Goal: Task Accomplishment & Management: Manage account settings

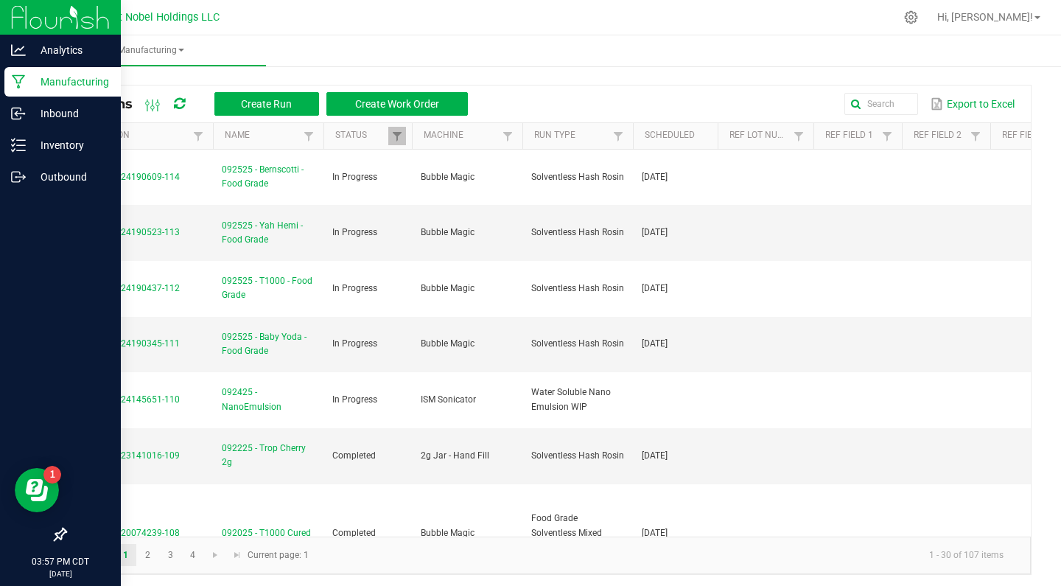
click at [54, 88] on p "Manufacturing" at bounding box center [70, 82] width 88 height 18
click at [75, 145] on p "Inventory" at bounding box center [70, 145] width 88 height 18
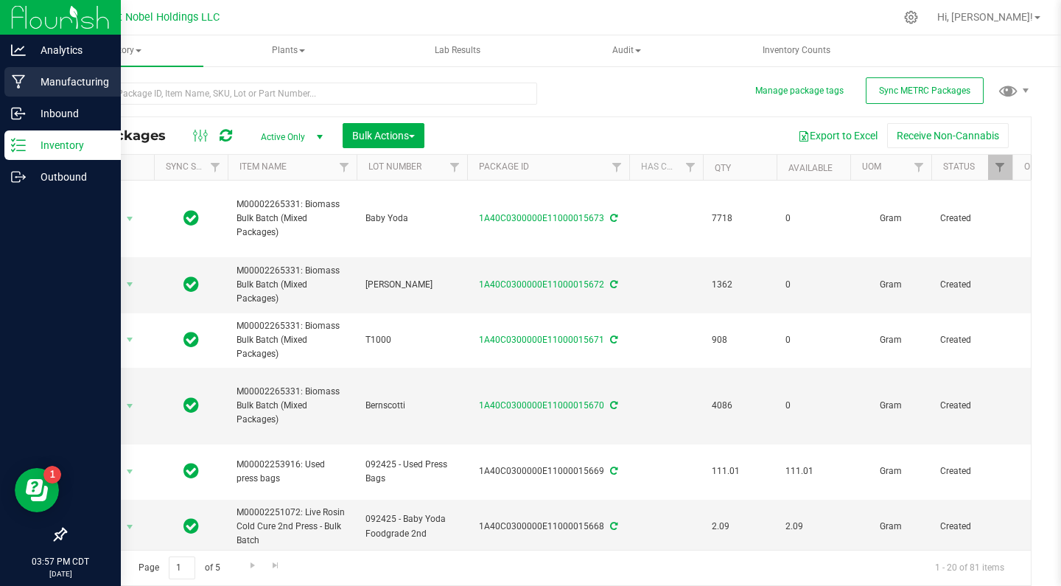
click at [75, 74] on p "Manufacturing" at bounding box center [70, 82] width 88 height 18
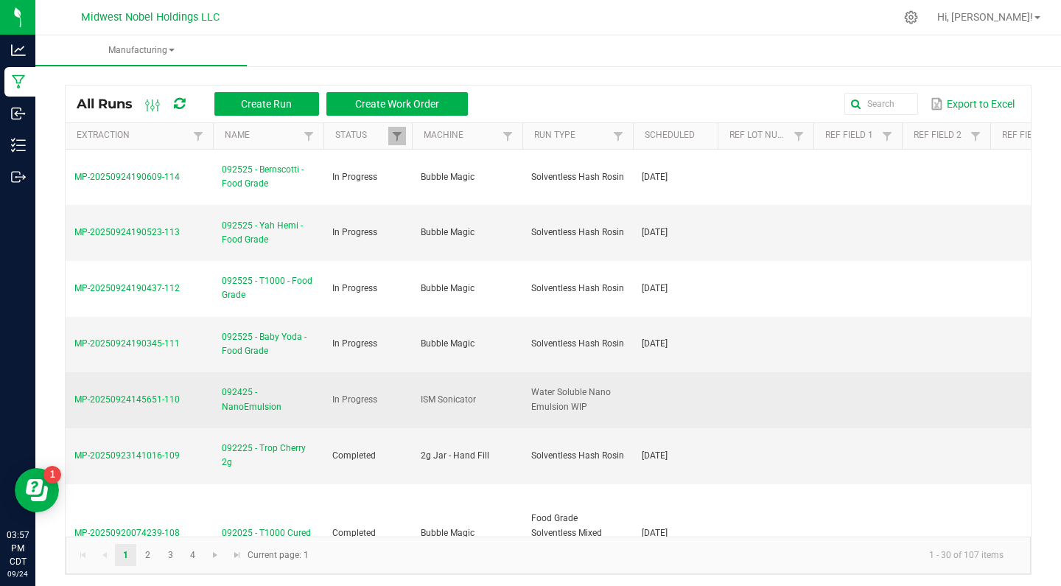
click at [235, 399] on span "092425 - NanoEmulsion" at bounding box center [268, 399] width 93 height 28
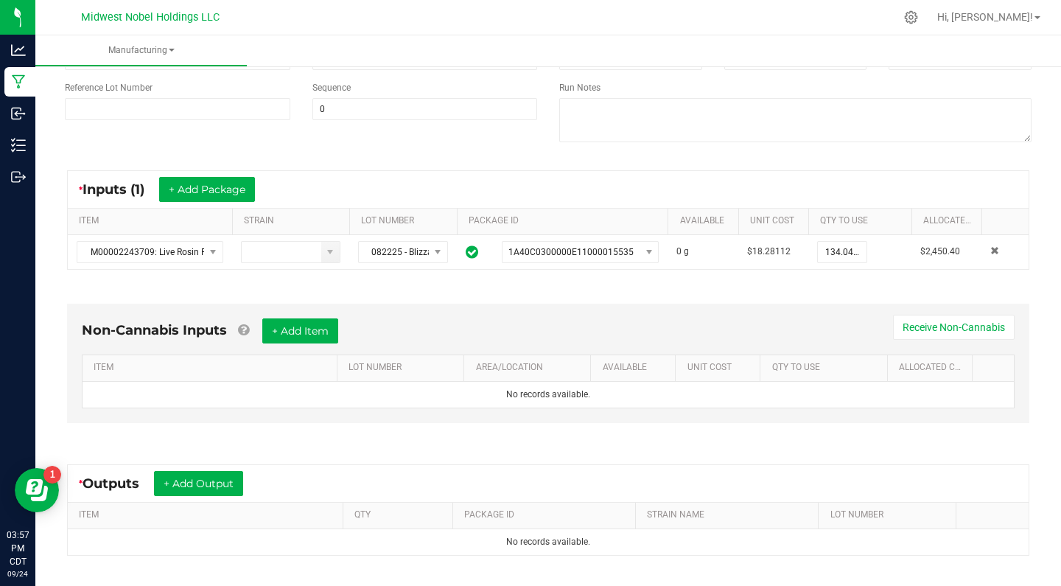
scroll to position [191, 0]
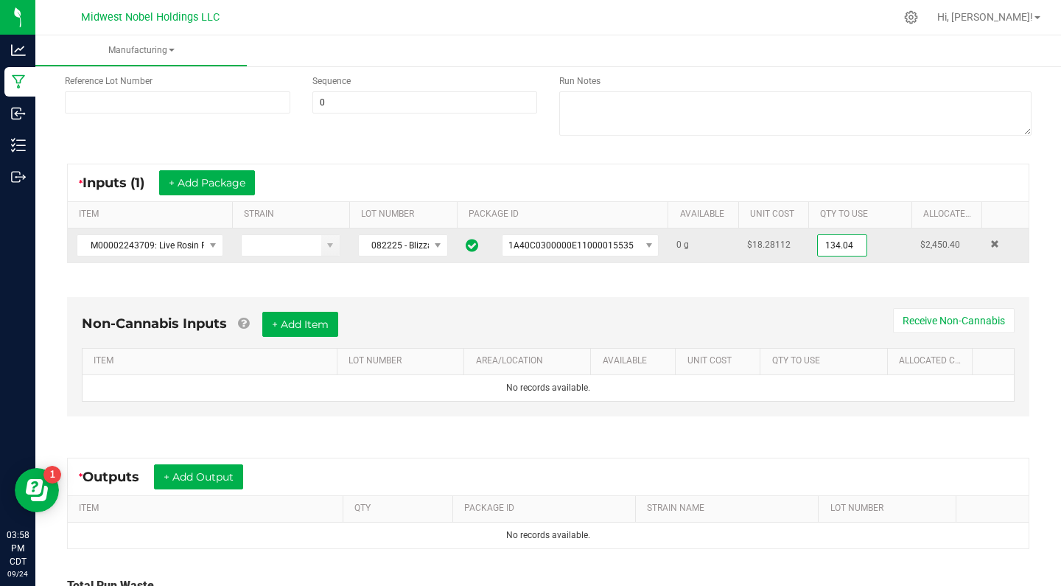
click at [846, 250] on input "134.04" at bounding box center [842, 245] width 49 height 21
click at [862, 247] on input "134.04" at bounding box center [842, 245] width 49 height 21
type input "0"
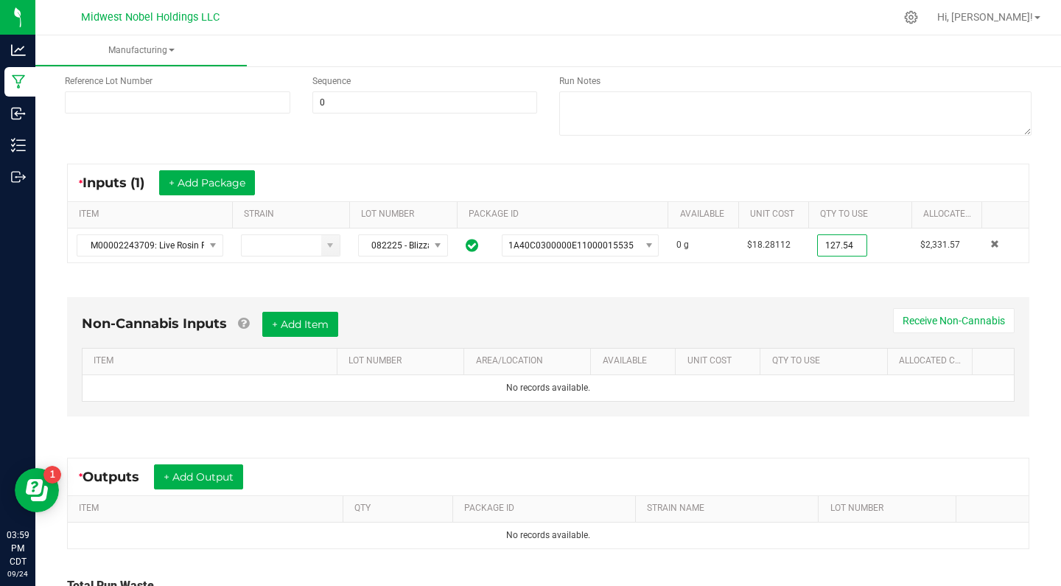
type input "127.5400 g"
click at [880, 282] on div "Non-Cannabis Inputs + Add Item Receive Non-Cannabis ITEM LOT NUMBER AREA/LOCATI…" at bounding box center [548, 360] width 988 height 168
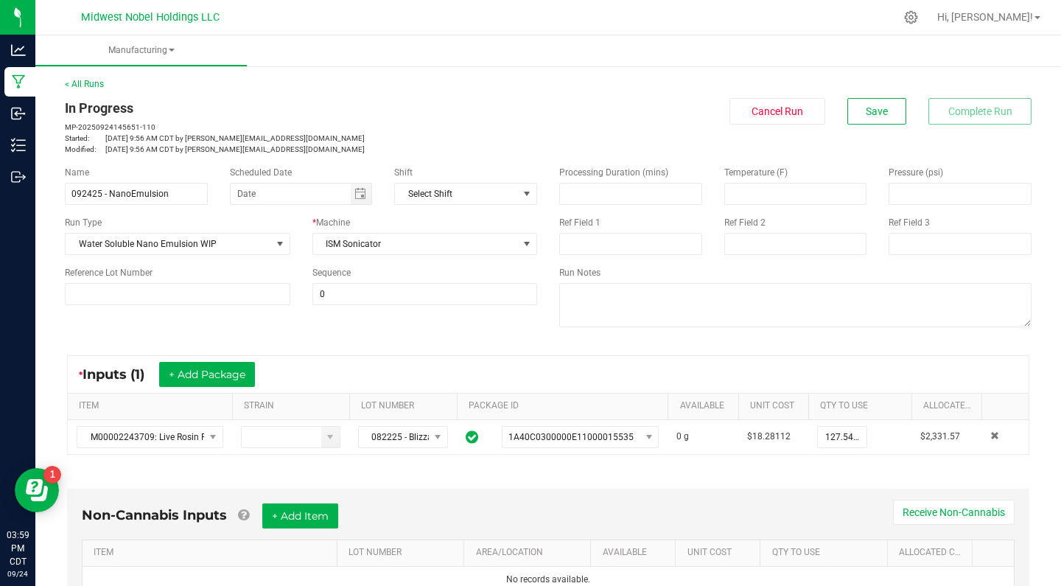
scroll to position [0, 0]
click at [877, 105] on span "Save" at bounding box center [876, 111] width 22 height 12
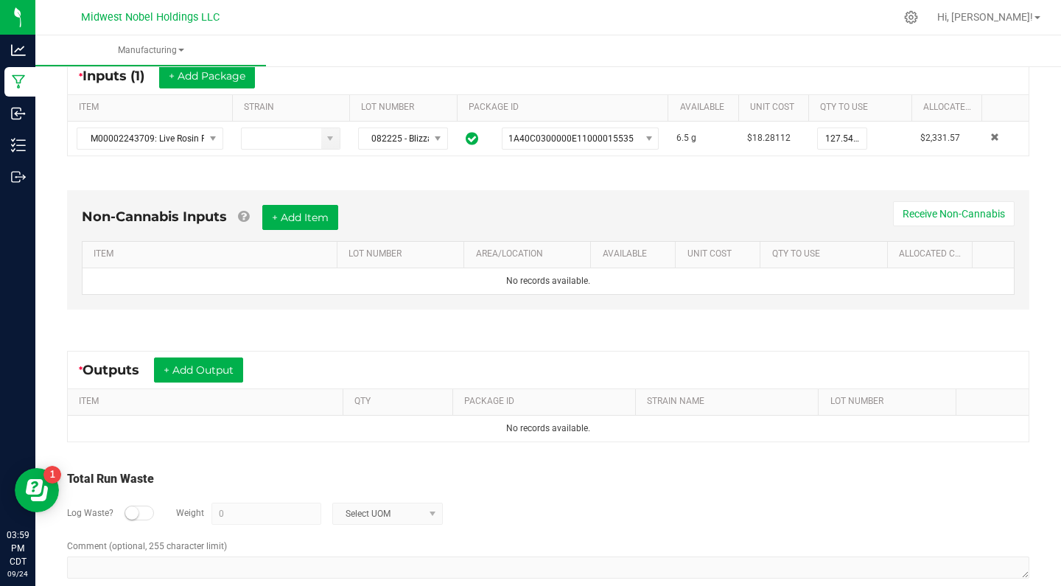
scroll to position [300, 0]
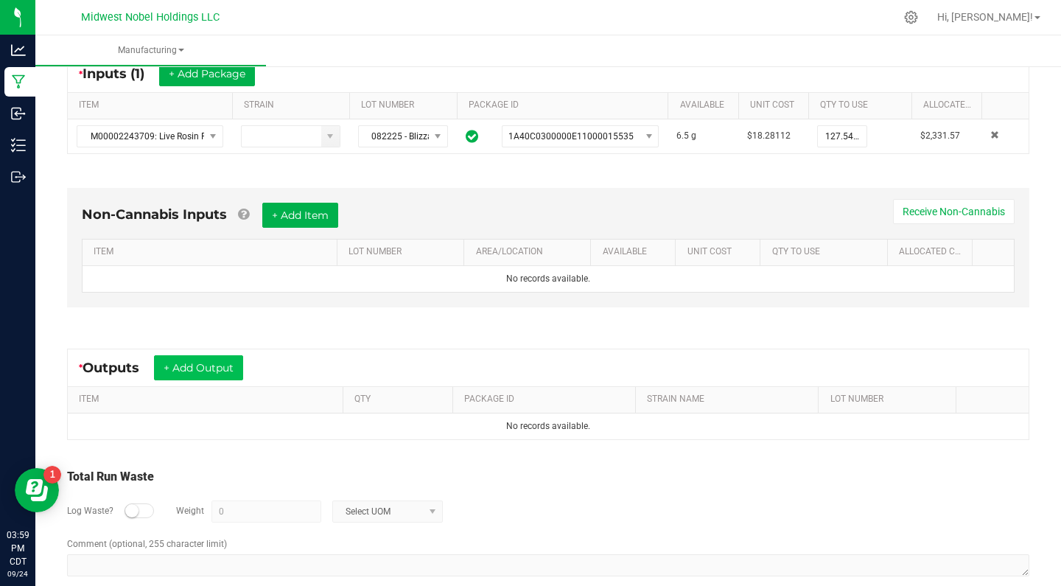
click at [226, 368] on button "+ Add Output" at bounding box center [198, 367] width 89 height 25
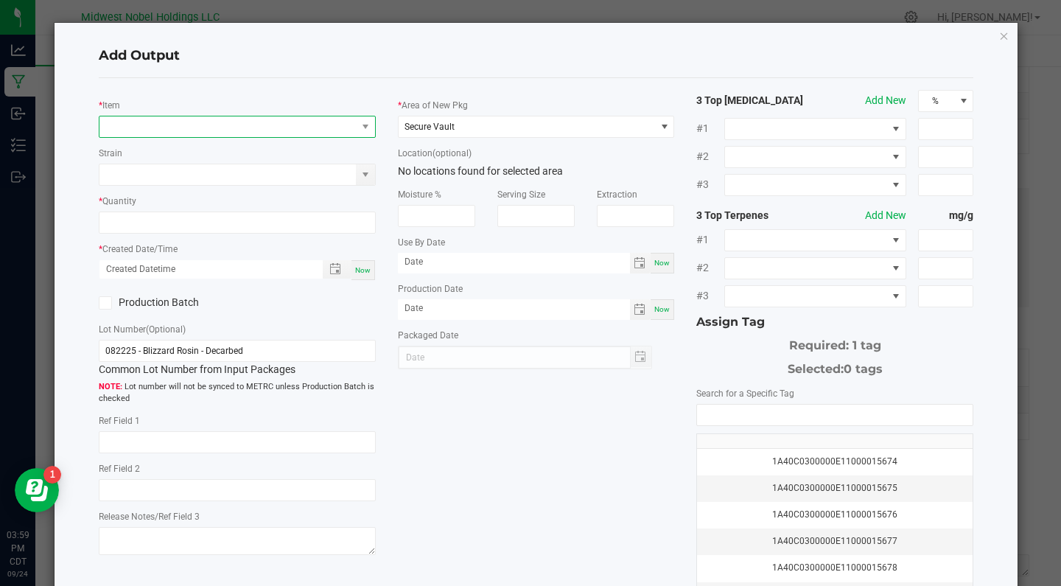
click at [209, 118] on span "NO DATA FOUND" at bounding box center [227, 126] width 257 height 21
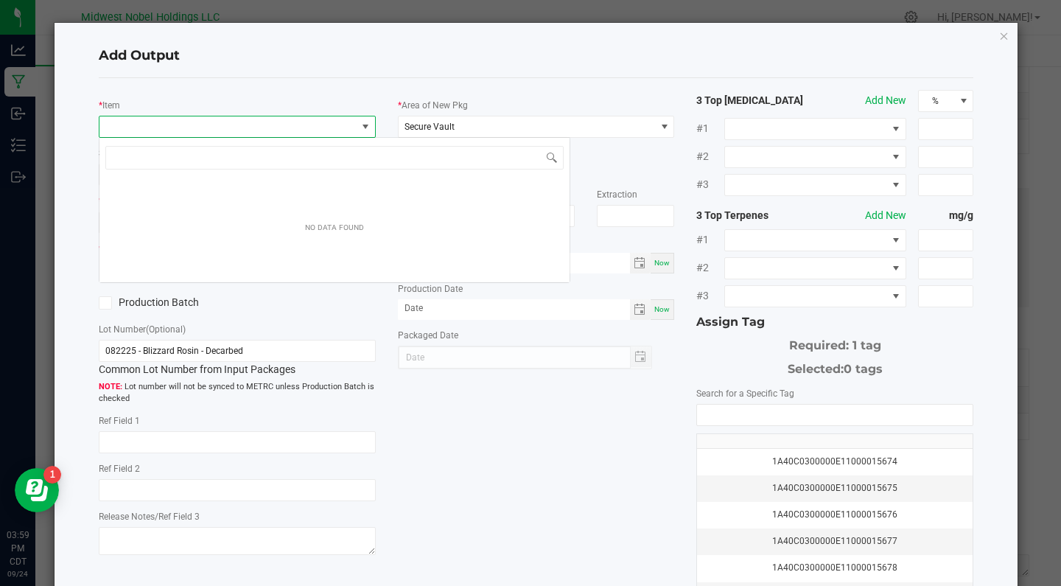
scroll to position [22, 277]
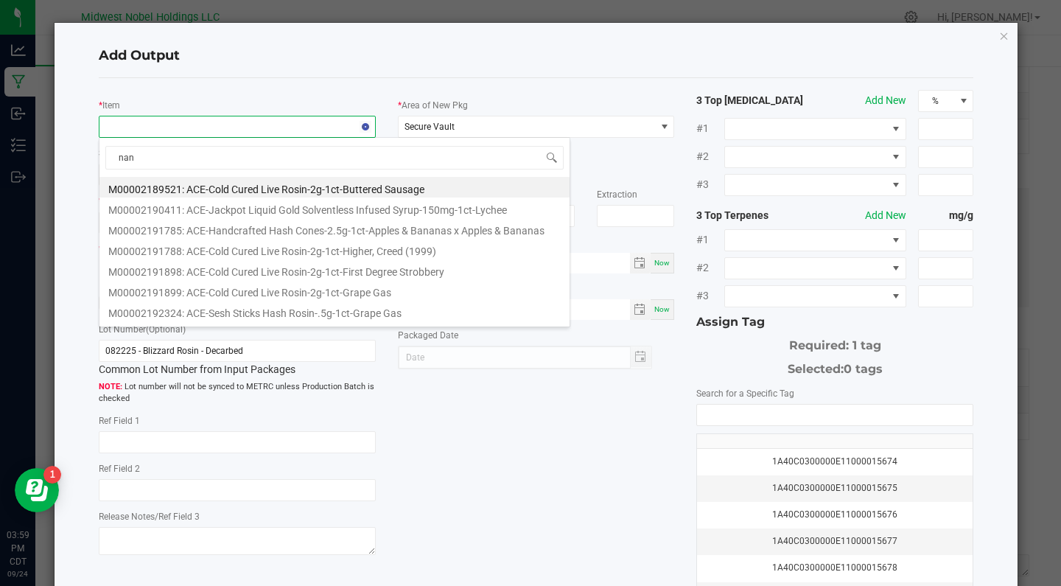
type input "nano"
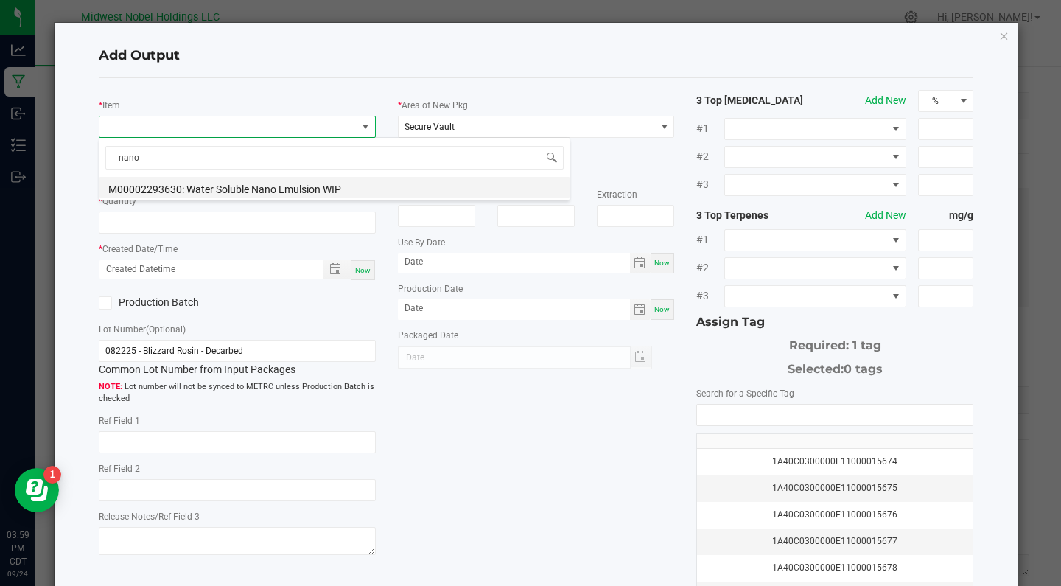
click at [263, 177] on li "M00002293630: Water Soluble Nano Emulsion WIP" at bounding box center [334, 187] width 470 height 21
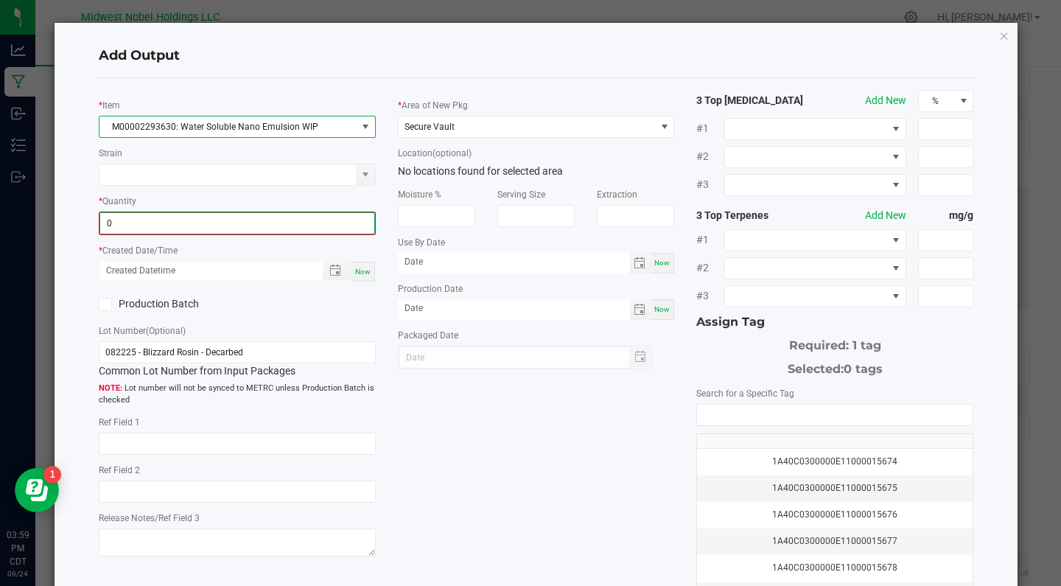
click at [143, 222] on input "0" at bounding box center [237, 223] width 274 height 21
click at [152, 225] on input "0" at bounding box center [237, 223] width 274 height 21
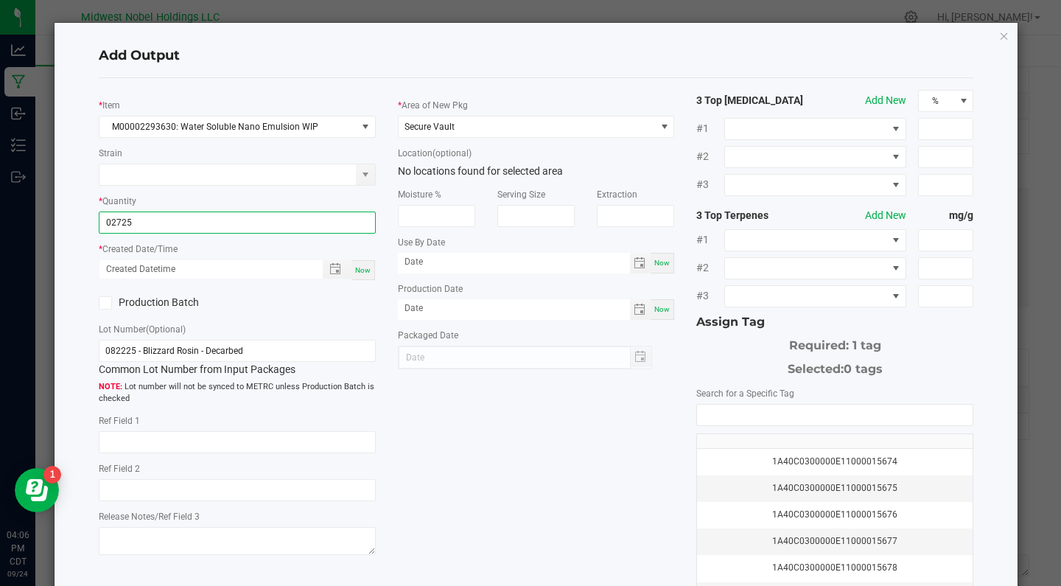
type input "2725.0000 g"
click at [250, 250] on div "* Created Date/Time Now" at bounding box center [237, 261] width 277 height 40
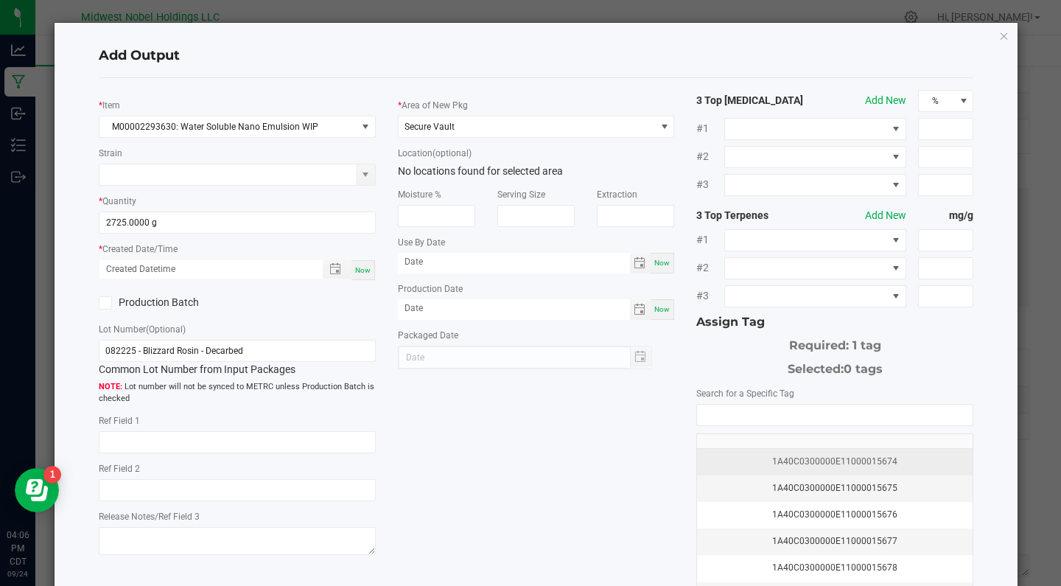
click at [798, 463] on div "1A40C0300000E11000015674" at bounding box center [835, 461] width 258 height 14
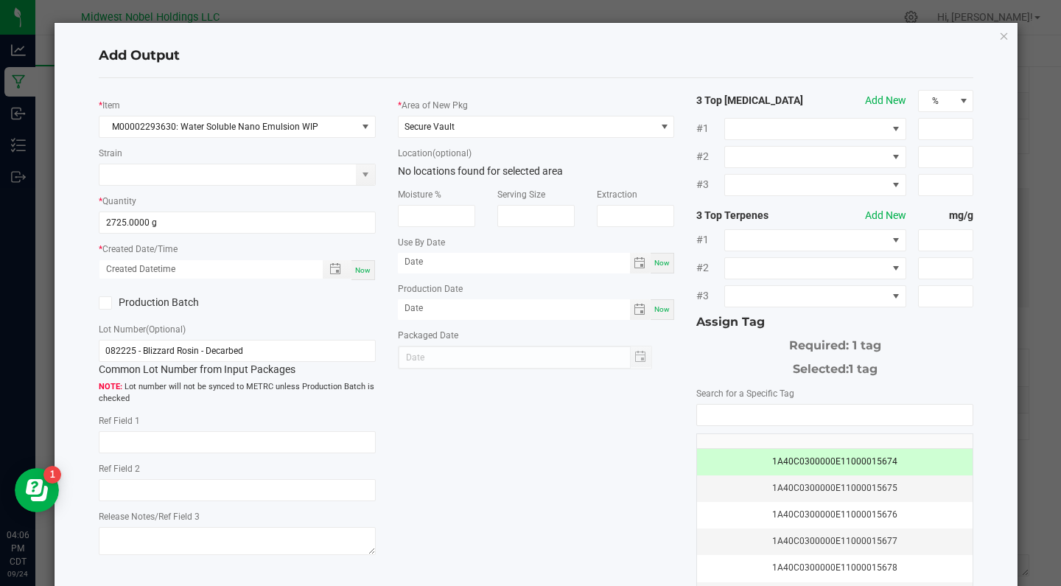
click at [176, 301] on label "Production Batch" at bounding box center [162, 302] width 127 height 15
click at [0, 0] on input "Production Batch" at bounding box center [0, 0] width 0 height 0
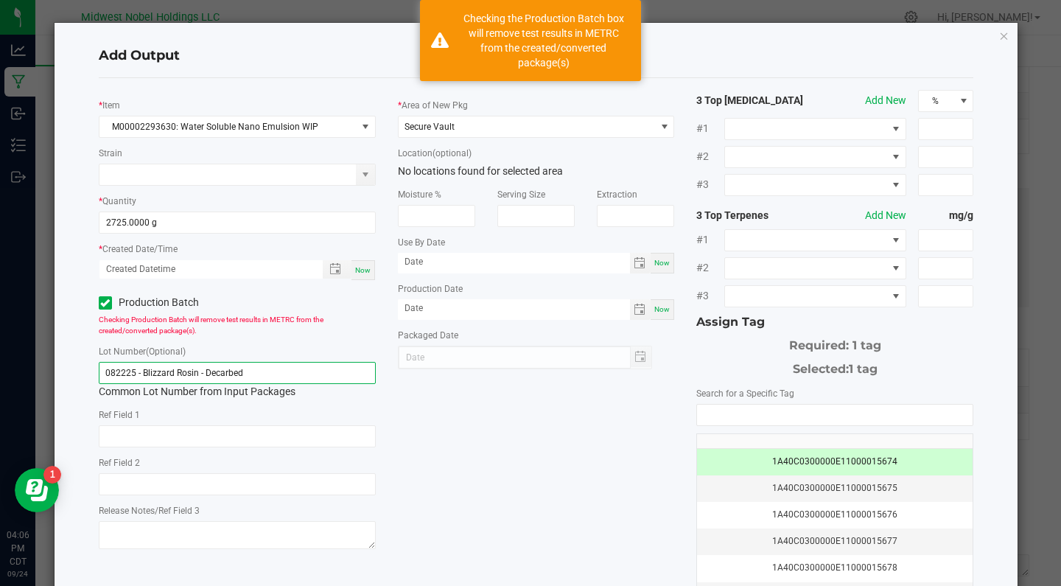
drag, startPoint x: 269, startPoint y: 373, endPoint x: 253, endPoint y: 369, distance: 15.9
click at [253, 369] on input "082225 - Blizzard Rosin - Decarbed" at bounding box center [237, 373] width 277 height 22
drag, startPoint x: 136, startPoint y: 376, endPoint x: 56, endPoint y: 360, distance: 81.9
click at [56, 360] on div "Add Output * Item M00002293630: Water Soluble Nano Emulsion WIP Strain * Quanti…" at bounding box center [536, 352] width 963 height 658
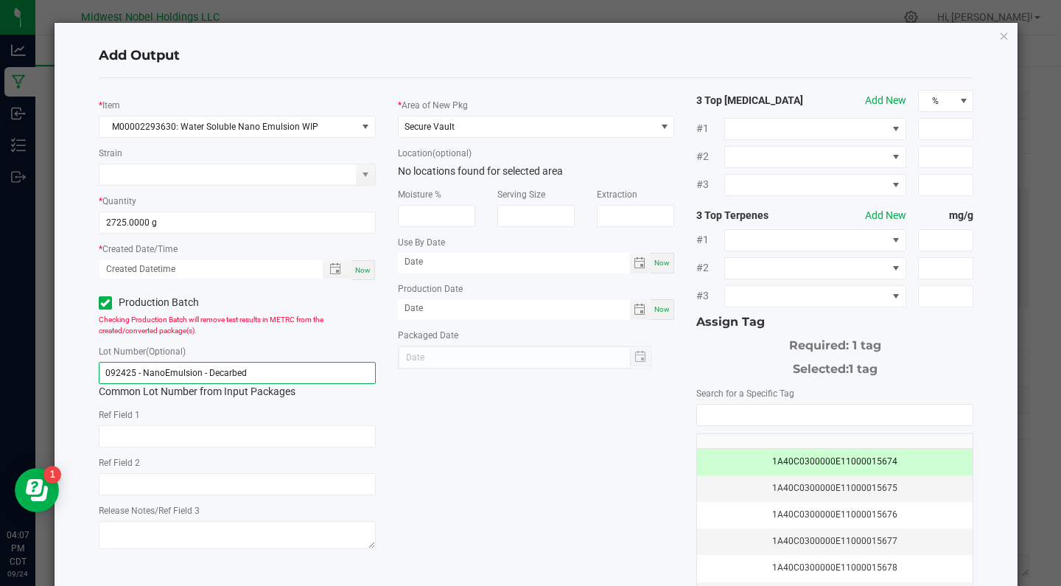
click at [250, 368] on input "092425 - NanoEmulsion - Decarbed" at bounding box center [237, 373] width 277 height 22
type input "092425 - NanoEmulsion"
click at [365, 267] on span "Now" at bounding box center [362, 270] width 15 height 8
type input "[DATE] 4:07 PM"
type input "[DATE]"
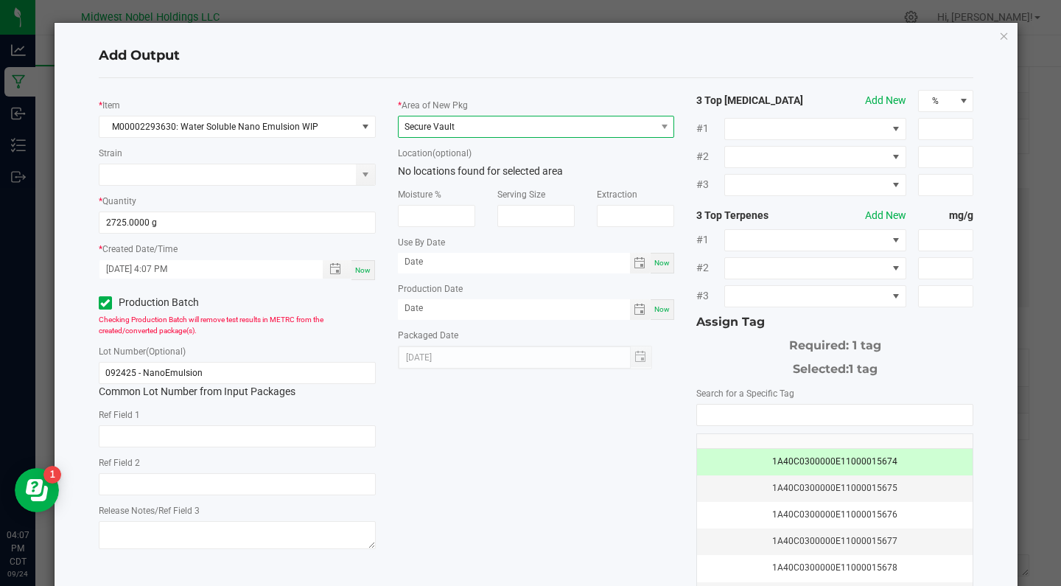
click at [586, 131] on span "Secure Vault" at bounding box center [526, 126] width 257 height 21
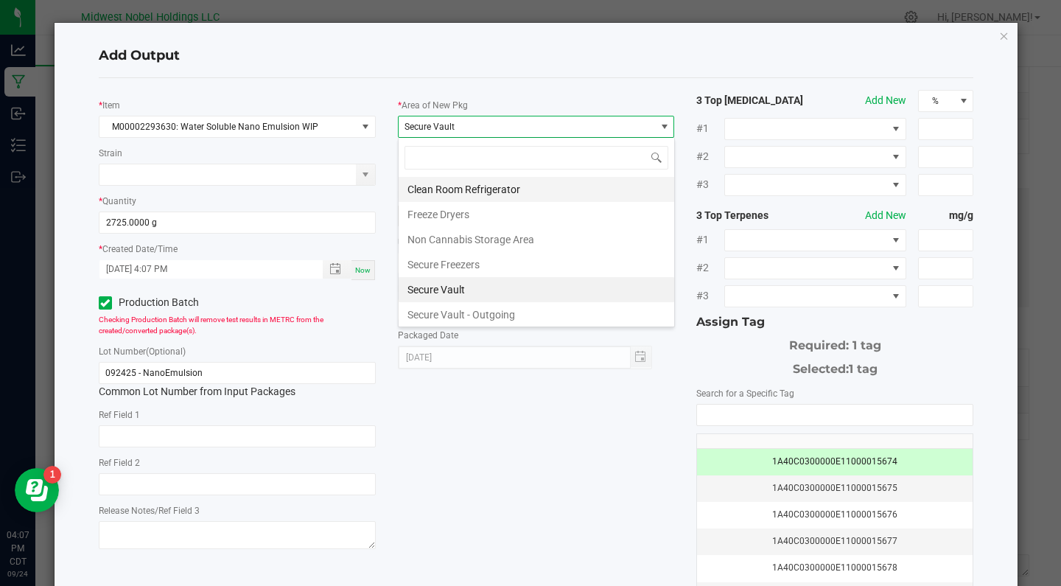
scroll to position [0, 0]
click at [570, 188] on li "Clean Room Refrigerator" at bounding box center [535, 189] width 275 height 25
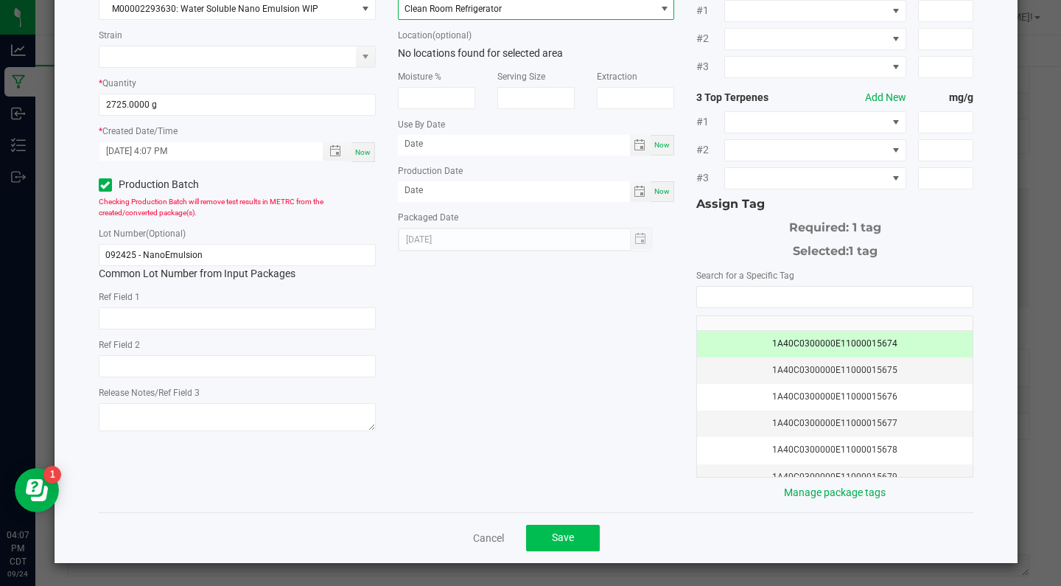
scroll to position [117, 0]
click at [573, 543] on span "Save" at bounding box center [563, 538] width 22 height 12
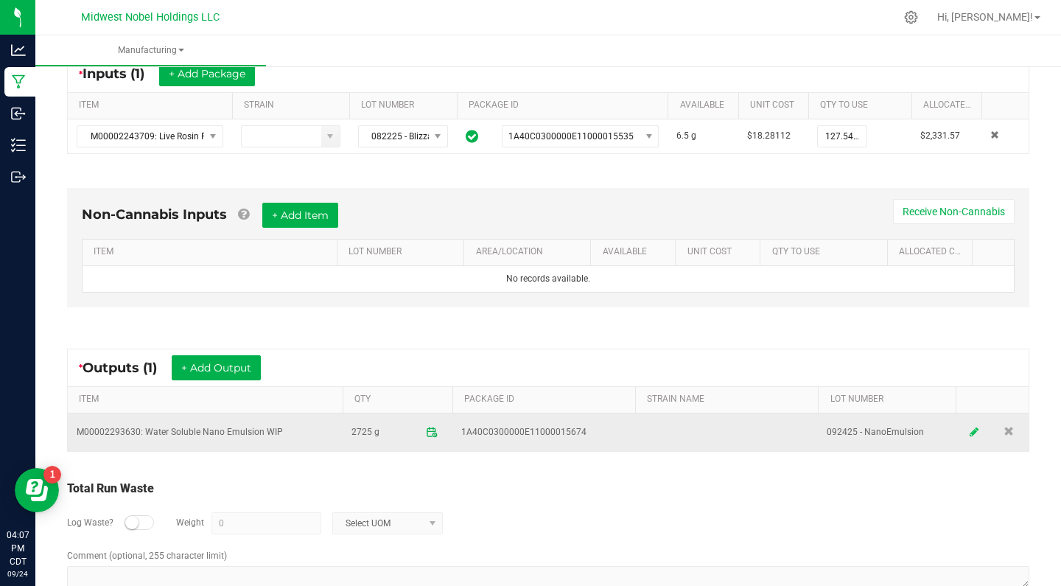
click at [977, 428] on icon at bounding box center [973, 431] width 9 height 10
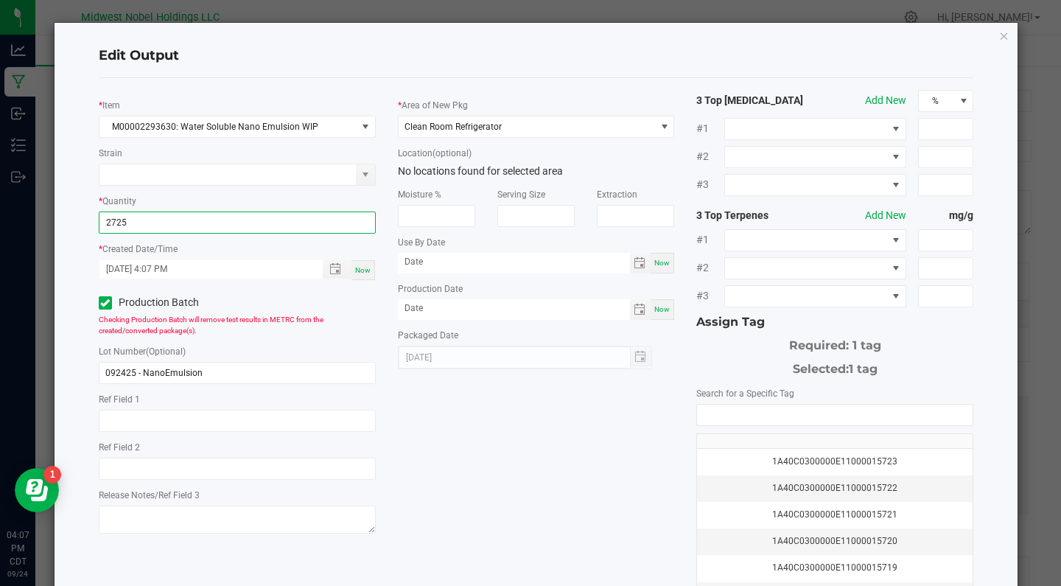
drag, startPoint x: 180, startPoint y: 221, endPoint x: 0, endPoint y: 233, distance: 180.9
click at [0, 235] on ngb-modal-window "Edit Output * Item M00002293630: Water Soluble Nano Emulsion WIP Strain * Quant…" at bounding box center [536, 293] width 1072 height 586
type input "2"
type input "2735.9700 g"
click at [566, 471] on div "* Item M00002293630: Water Soluble Nano Emulsion WIP Strain * Quantity 2735.970…" at bounding box center [536, 354] width 897 height 528
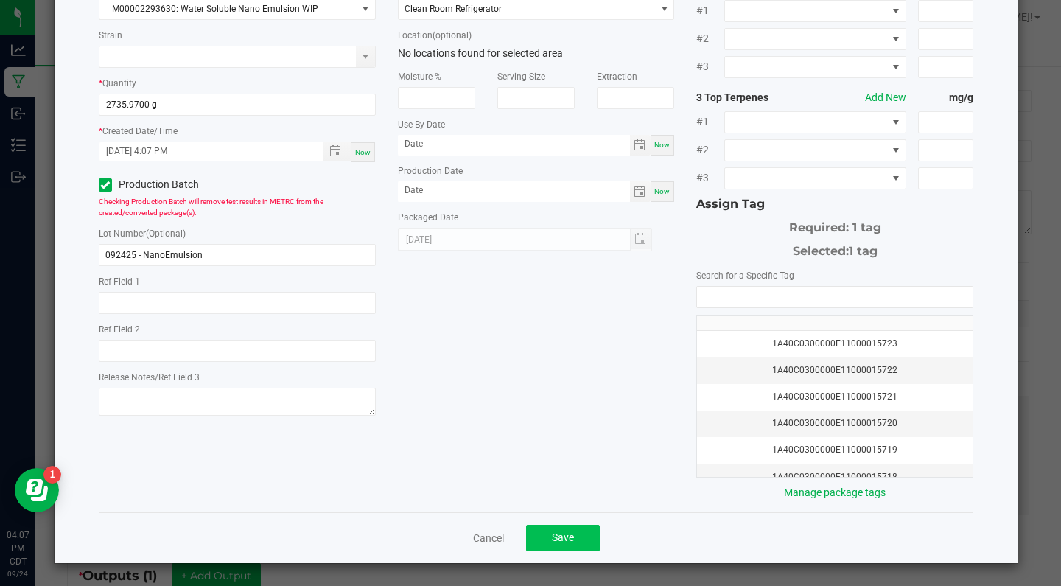
scroll to position [117, 0]
click at [583, 532] on button "Save" at bounding box center [563, 538] width 74 height 27
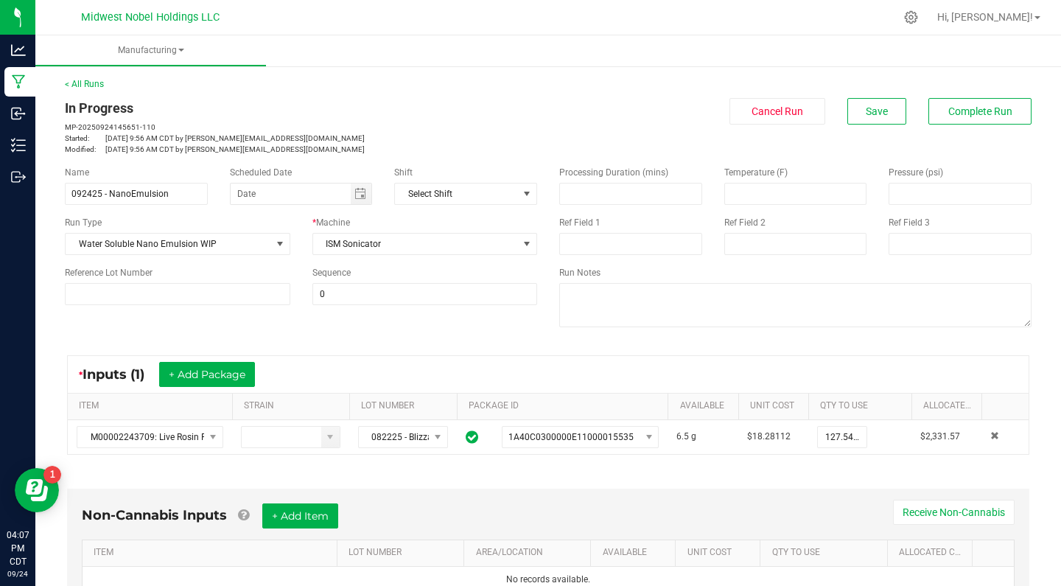
scroll to position [0, 0]
click at [885, 114] on span "Save" at bounding box center [876, 111] width 22 height 12
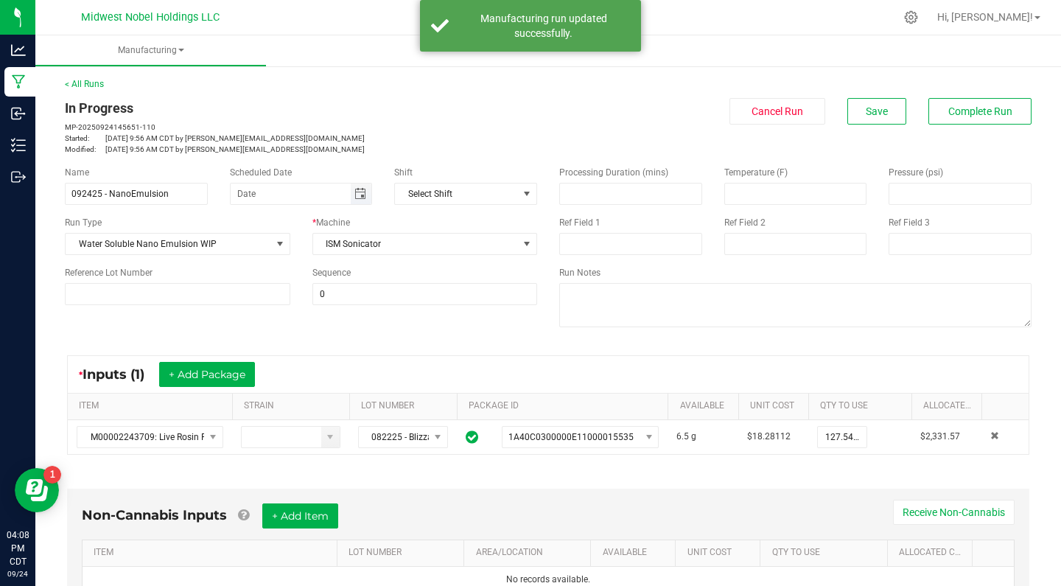
click at [364, 199] on span "Toggle calendar" at bounding box center [360, 194] width 12 height 12
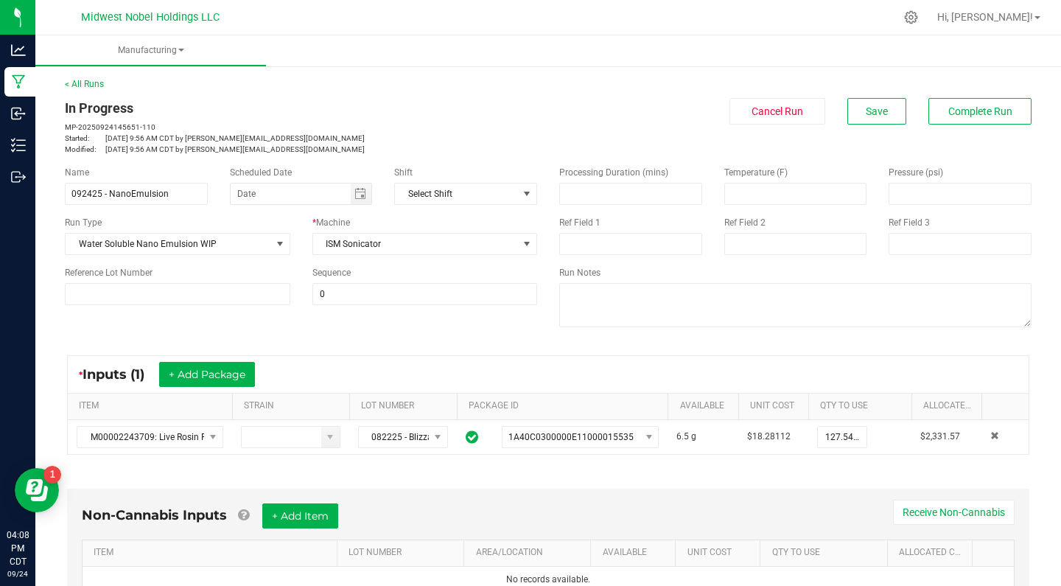
click at [695, 361] on div "* Inputs (1) + Add Package" at bounding box center [548, 374] width 960 height 37
click at [876, 120] on button "Save" at bounding box center [876, 111] width 59 height 27
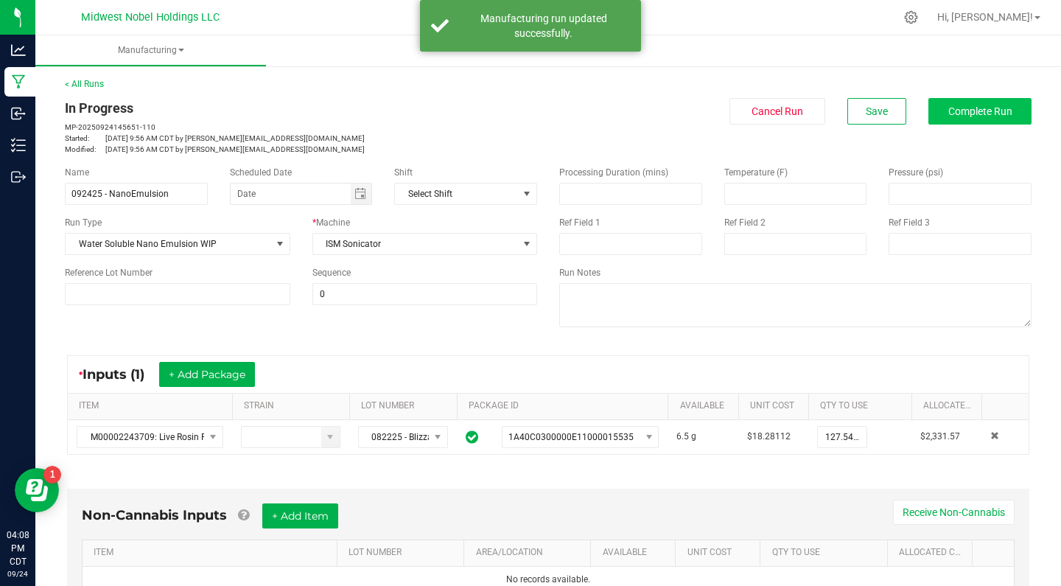
scroll to position [0, 0]
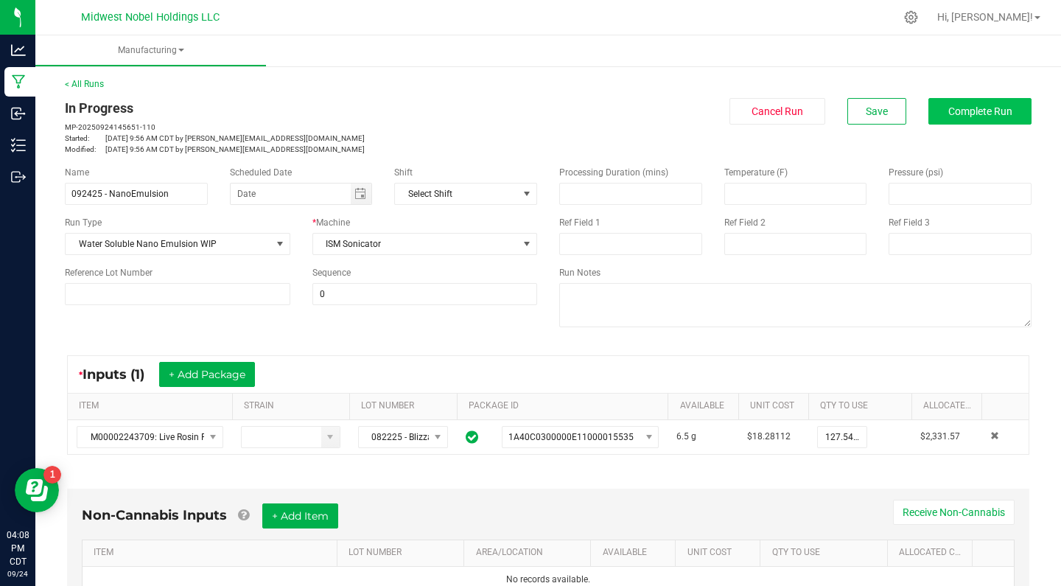
click at [979, 120] on button "Complete Run" at bounding box center [979, 111] width 103 height 27
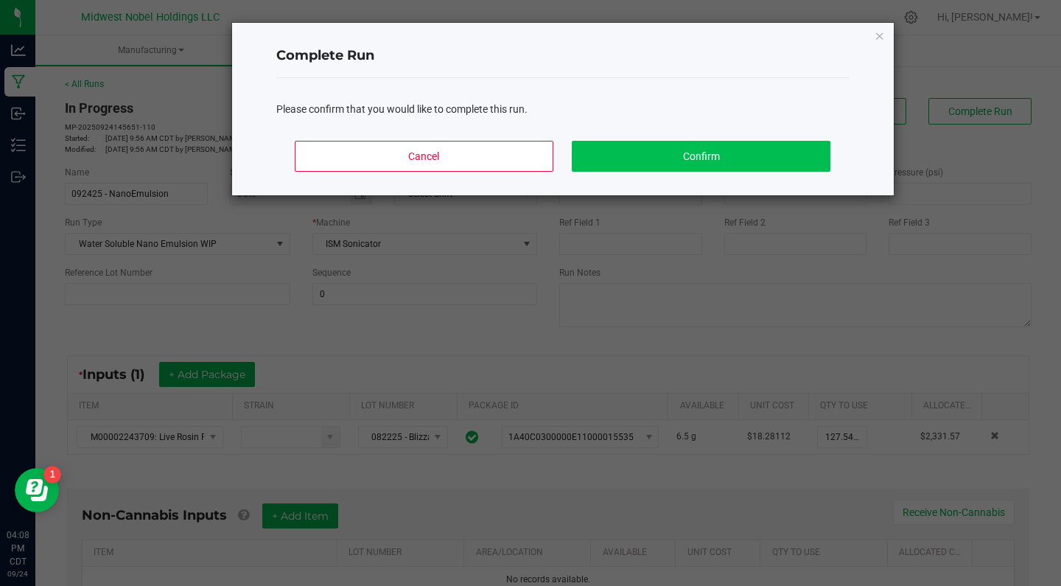
click at [753, 155] on button "Confirm" at bounding box center [701, 156] width 258 height 31
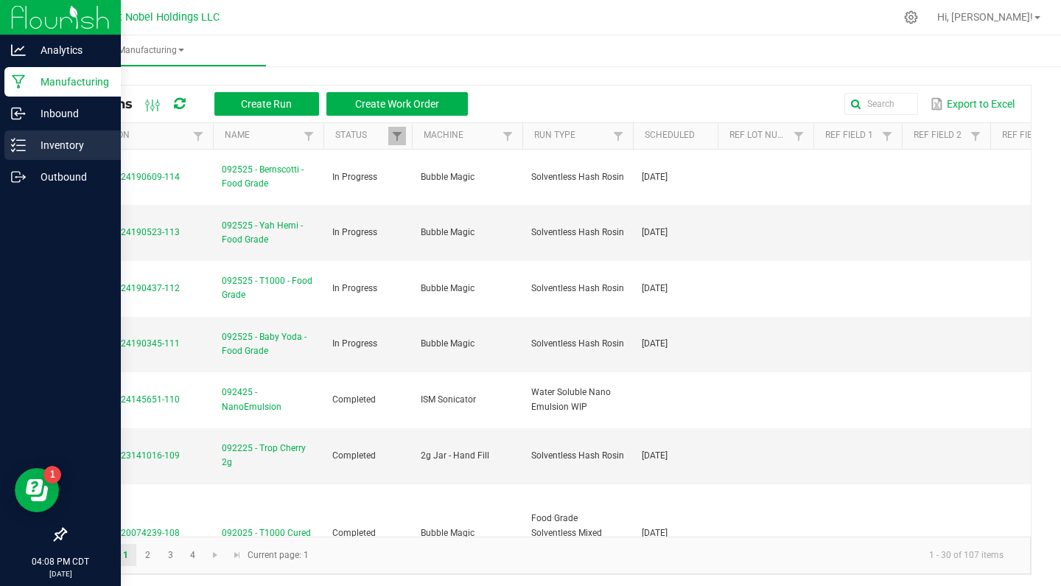
click at [41, 144] on p "Inventory" at bounding box center [70, 145] width 88 height 18
